Goal: Information Seeking & Learning: Learn about a topic

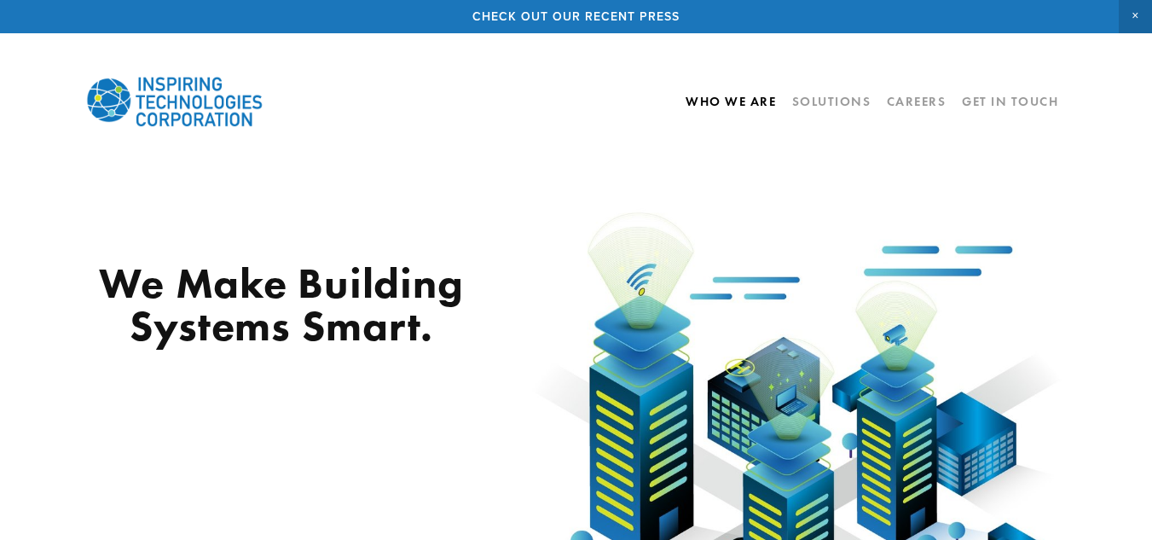
click at [719, 107] on link "Who We Are" at bounding box center [730, 101] width 90 height 29
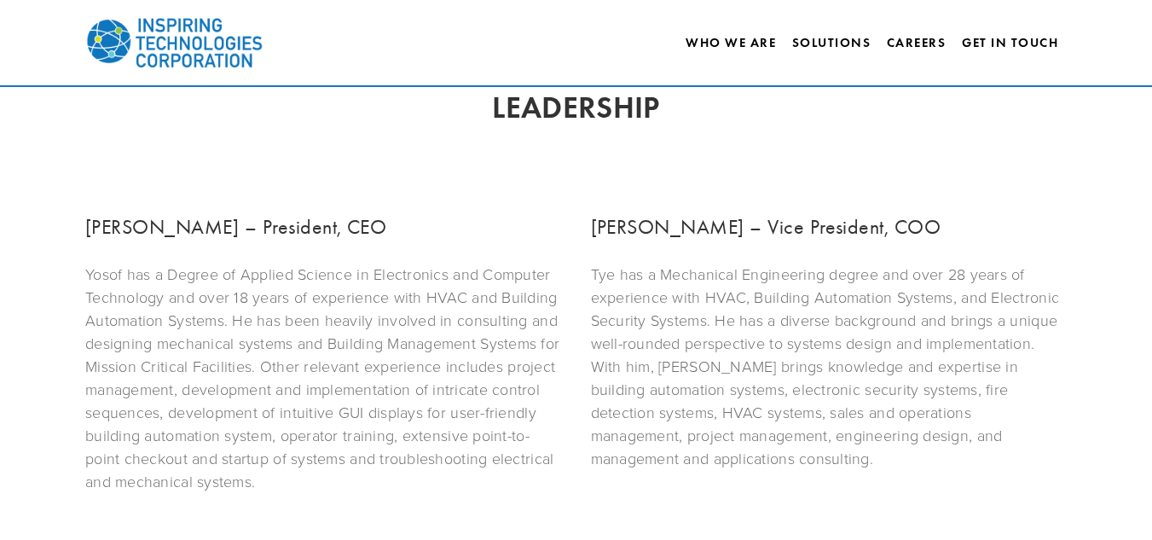
scroll to position [1029, 0]
click at [99, 214] on h3 "[PERSON_NAME] – President, CEO" at bounding box center [323, 226] width 477 height 31
copy h3 "[PERSON_NAME]"
drag, startPoint x: 101, startPoint y: 214, endPoint x: 145, endPoint y: 217, distance: 43.6
click at [145, 217] on h3 "[PERSON_NAME] – President, CEO" at bounding box center [323, 226] width 477 height 31
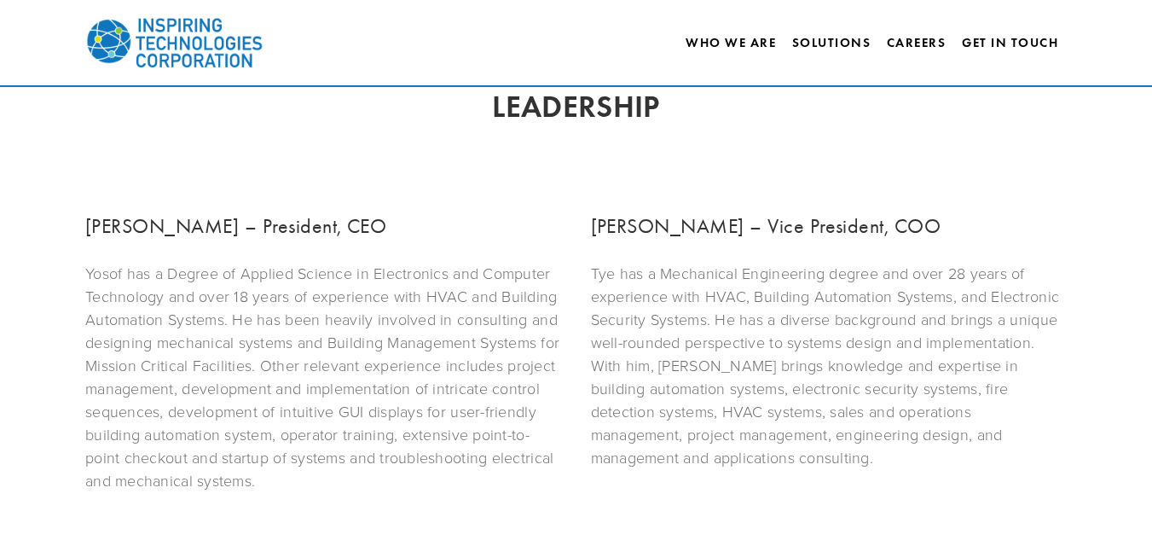
click at [600, 218] on h3 "[PERSON_NAME] – Vice President, COO" at bounding box center [829, 226] width 477 height 31
copy h3 "[PERSON_NAME]"
drag, startPoint x: 600, startPoint y: 218, endPoint x: 630, endPoint y: 225, distance: 30.6
click at [630, 225] on h3 "[PERSON_NAME] – Vice President, COO" at bounding box center [829, 226] width 477 height 31
click at [580, 336] on div "[PERSON_NAME] – Vice President, [PERSON_NAME] has a Mechanical Engineering degr…" at bounding box center [828, 339] width 505 height 287
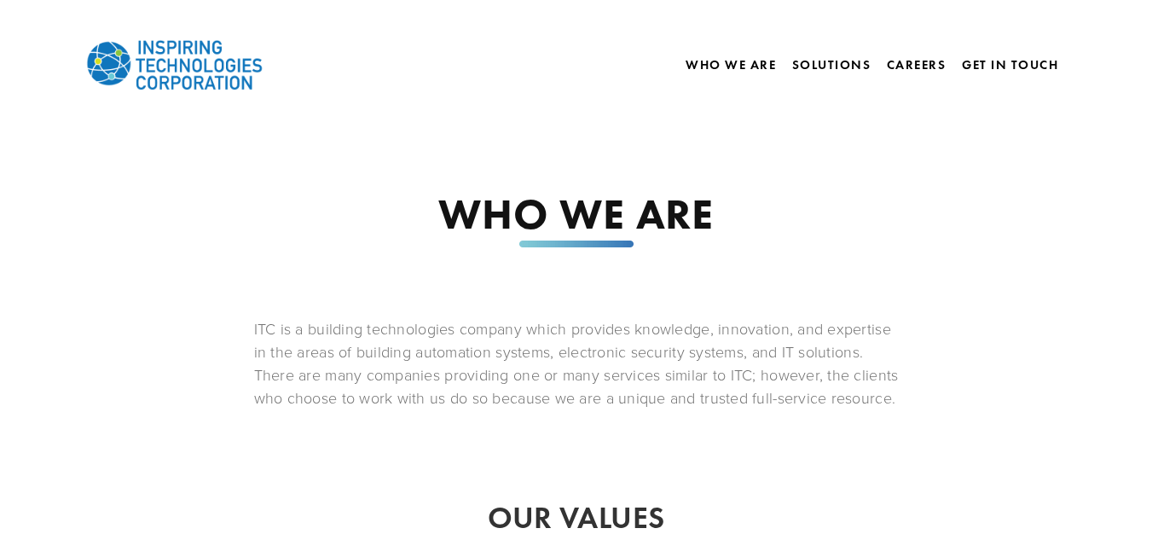
scroll to position [38, 0]
click at [364, 350] on p "ITC is a building technologies company which provides knowledge, innovation, an…" at bounding box center [576, 362] width 644 height 92
drag, startPoint x: 364, startPoint y: 350, endPoint x: 454, endPoint y: 350, distance: 90.4
click at [454, 350] on p "ITC is a building technologies company which provides knowledge, innovation, an…" at bounding box center [576, 362] width 644 height 92
copy p "building automation"
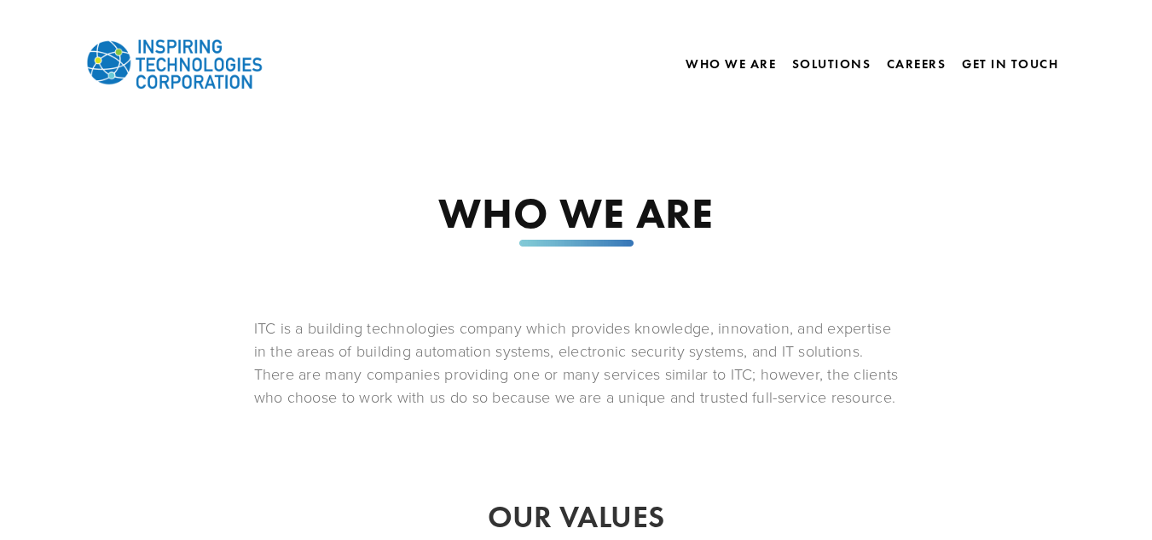
click at [577, 355] on p "ITC is a building technologies company which provides knowledge, innovation, an…" at bounding box center [576, 362] width 644 height 92
copy p "electronic security"
drag, startPoint x: 577, startPoint y: 355, endPoint x: 641, endPoint y: 351, distance: 64.1
click at [641, 351] on p "ITC is a building technologies company which provides knowledge, innovation, an…" at bounding box center [576, 362] width 644 height 92
